Goal: Information Seeking & Learning: Learn about a topic

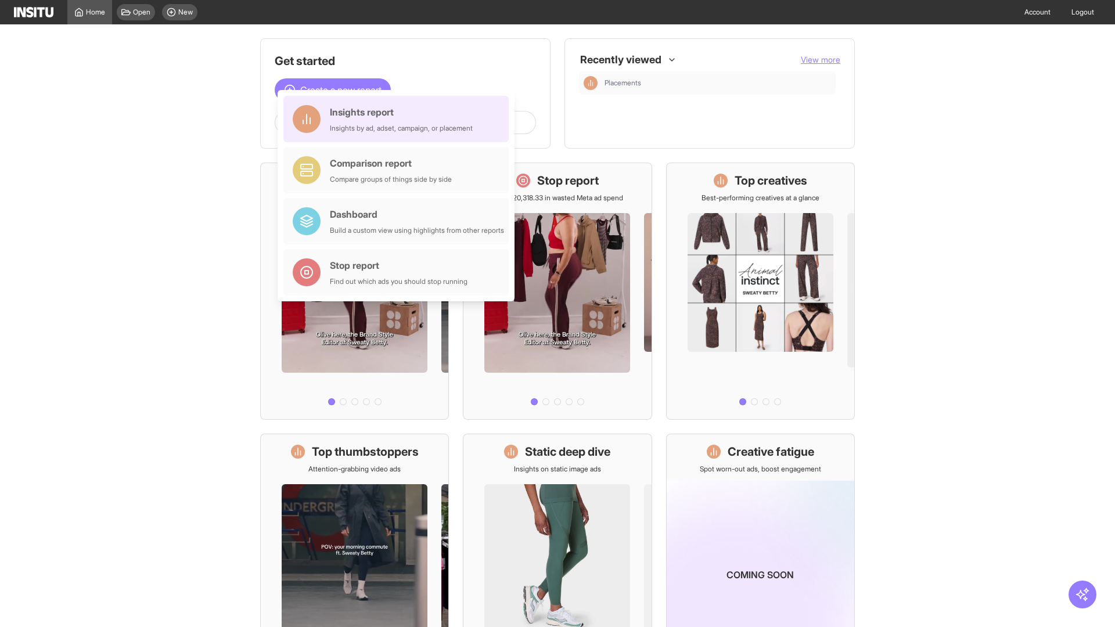
click at [399, 119] on div "Insights report Insights by ad, adset, campaign, or placement" at bounding box center [401, 119] width 143 height 28
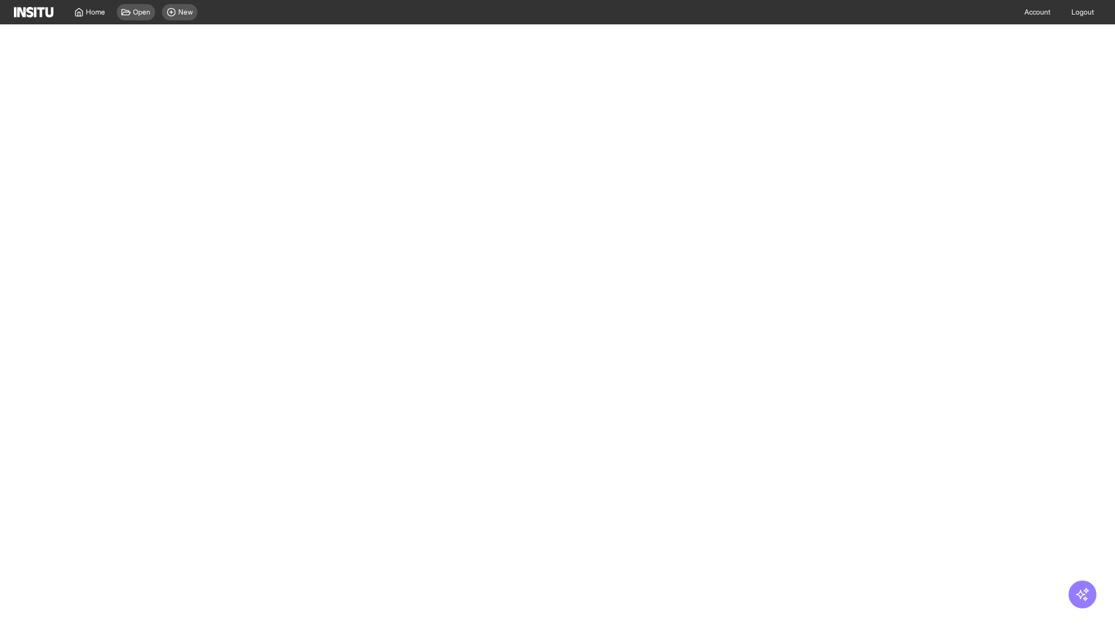
select select "**"
